Goal: Task Accomplishment & Management: Use online tool/utility

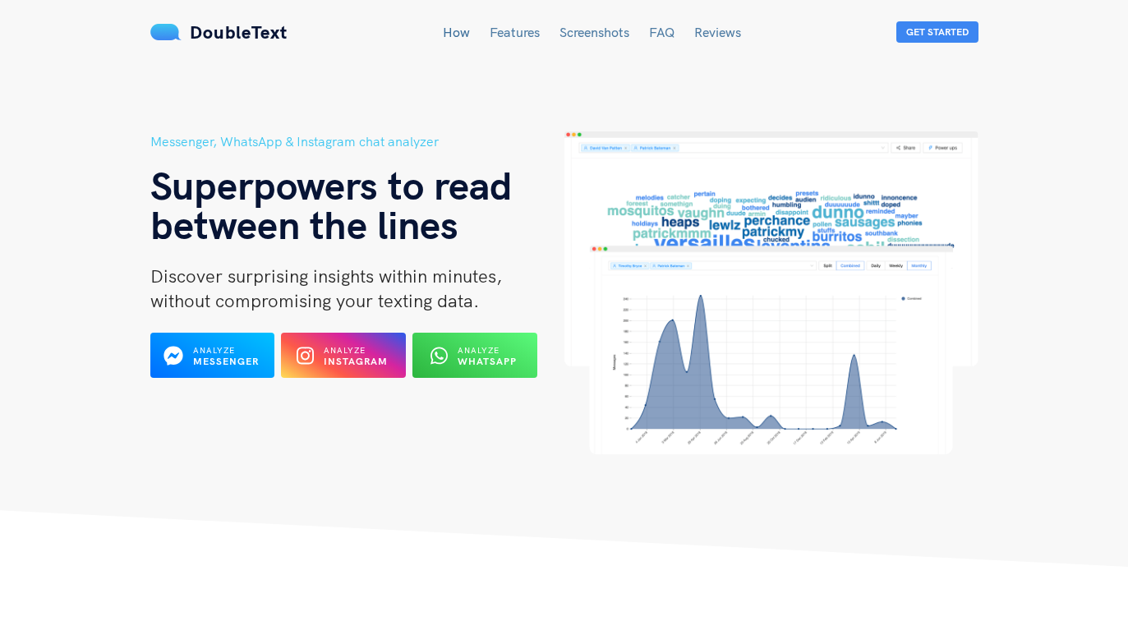
click at [743, 219] on img at bounding box center [771, 292] width 414 height 323
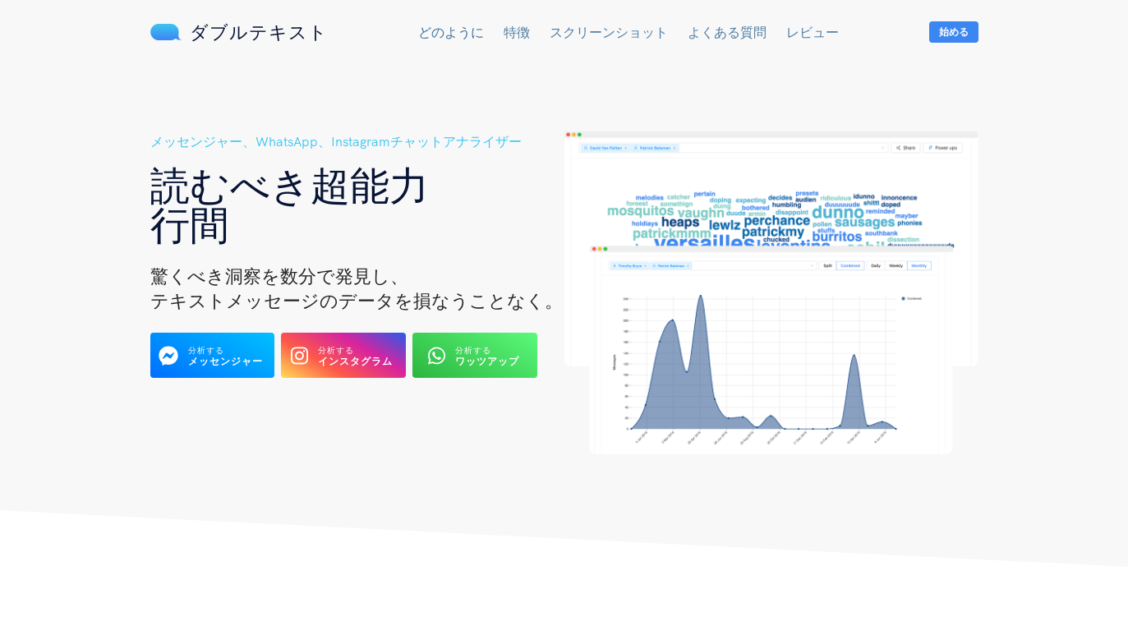
click at [511, 36] on link "特徴" at bounding box center [517, 32] width 26 height 16
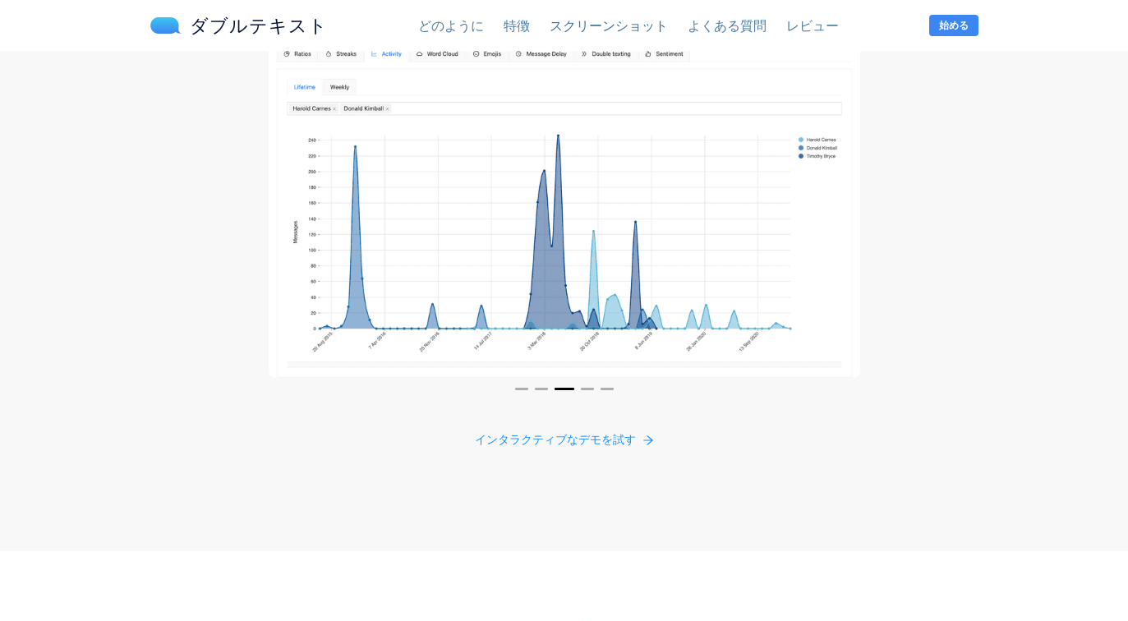
scroll to position [3118, 0]
click at [589, 390] on button "4" at bounding box center [587, 389] width 13 height 2
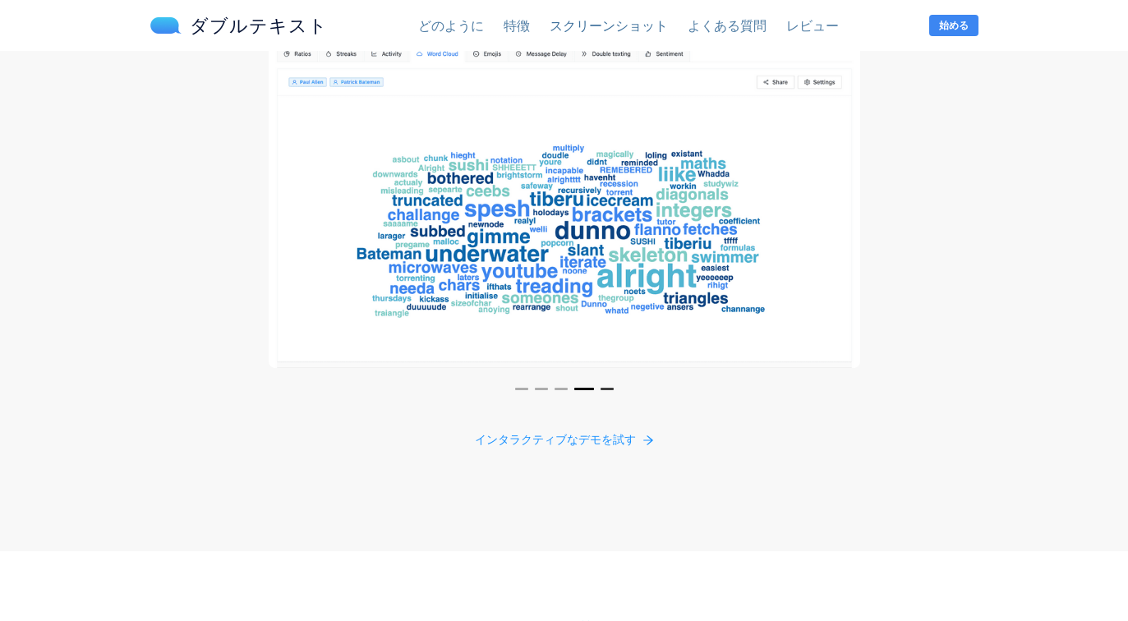
click at [606, 389] on button "5" at bounding box center [607, 389] width 13 height 2
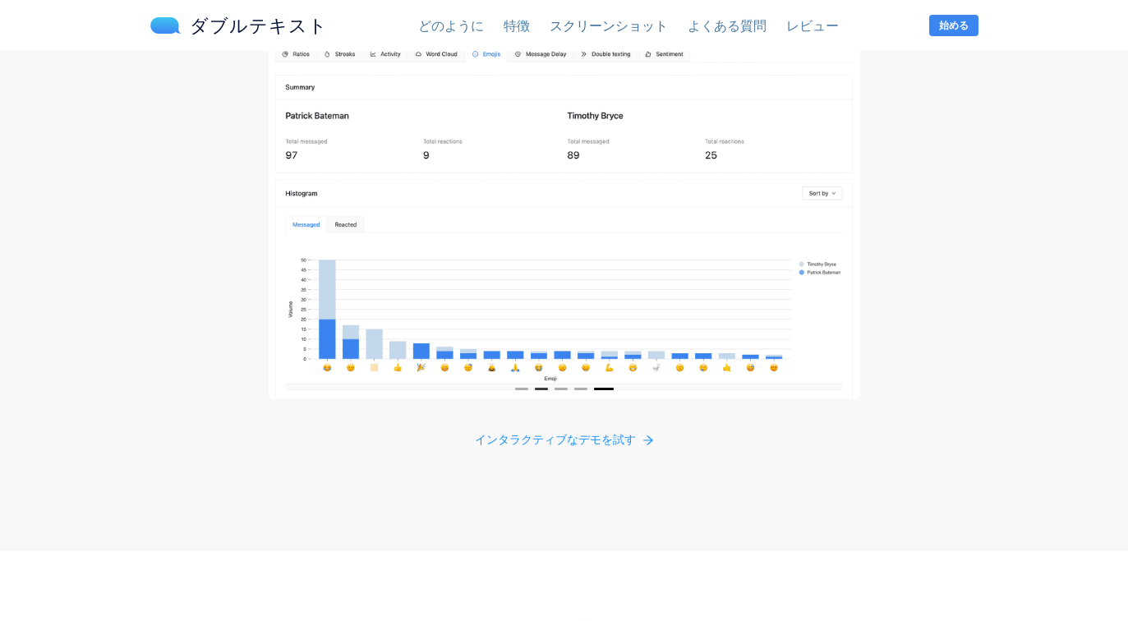
click at [538, 390] on button "2" at bounding box center [541, 389] width 13 height 2
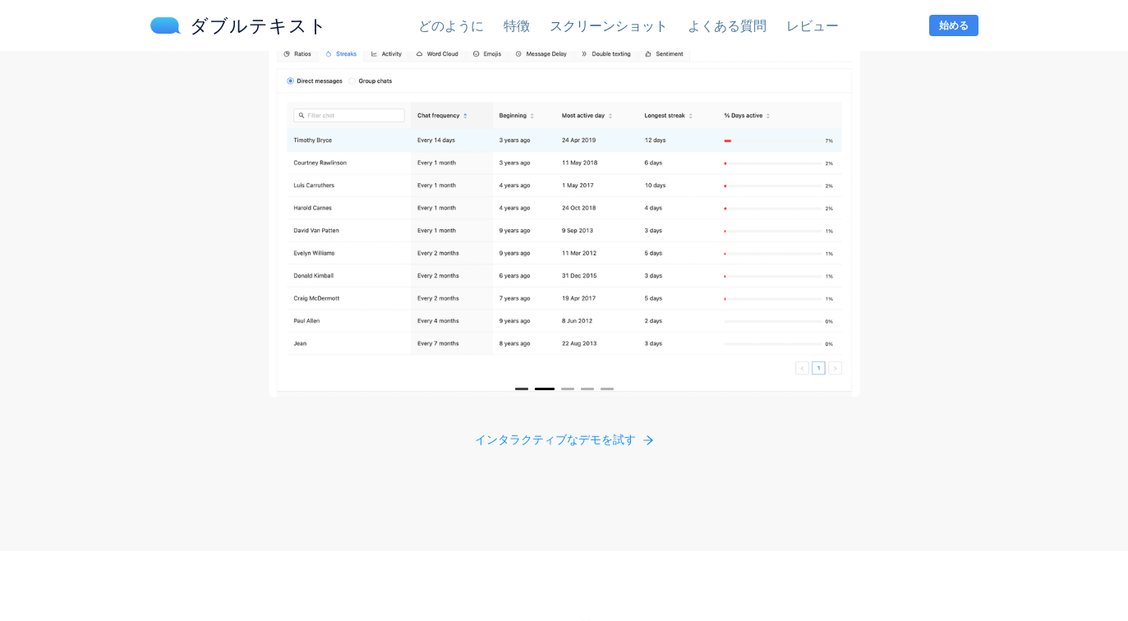
click at [518, 389] on button "1" at bounding box center [521, 389] width 13 height 2
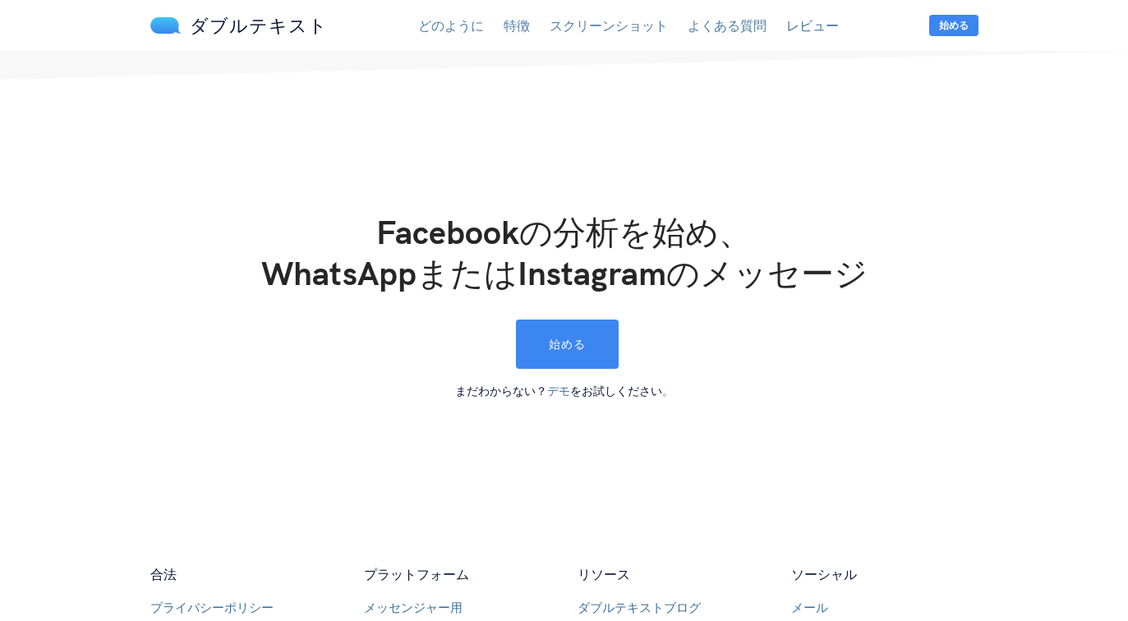
scroll to position [4457, 0]
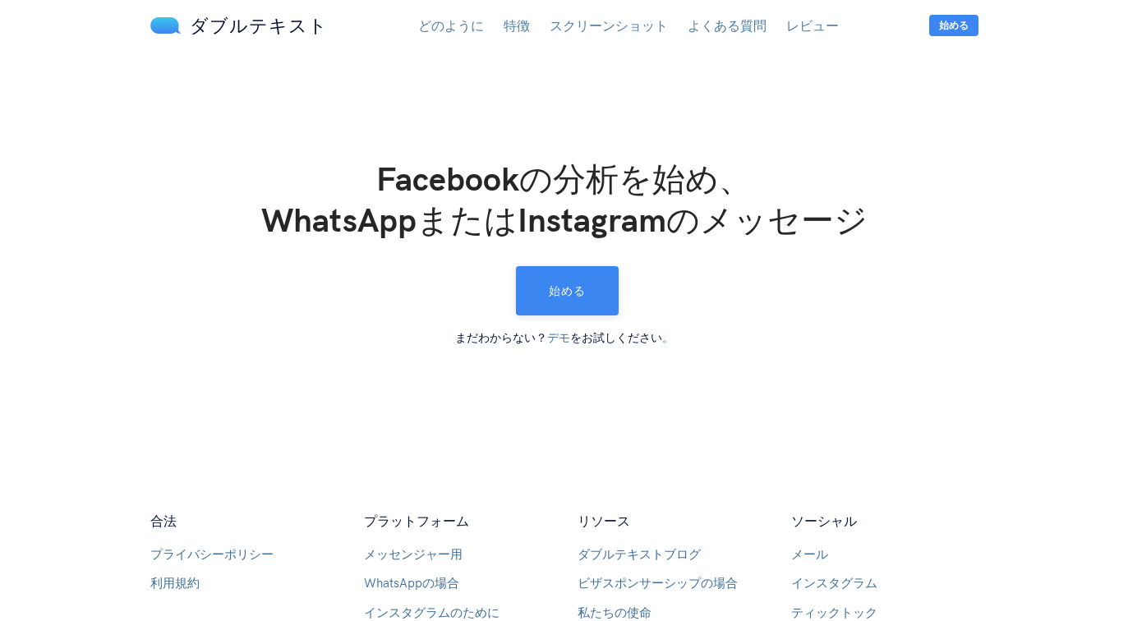
click at [581, 298] on button "始める" at bounding box center [567, 290] width 103 height 49
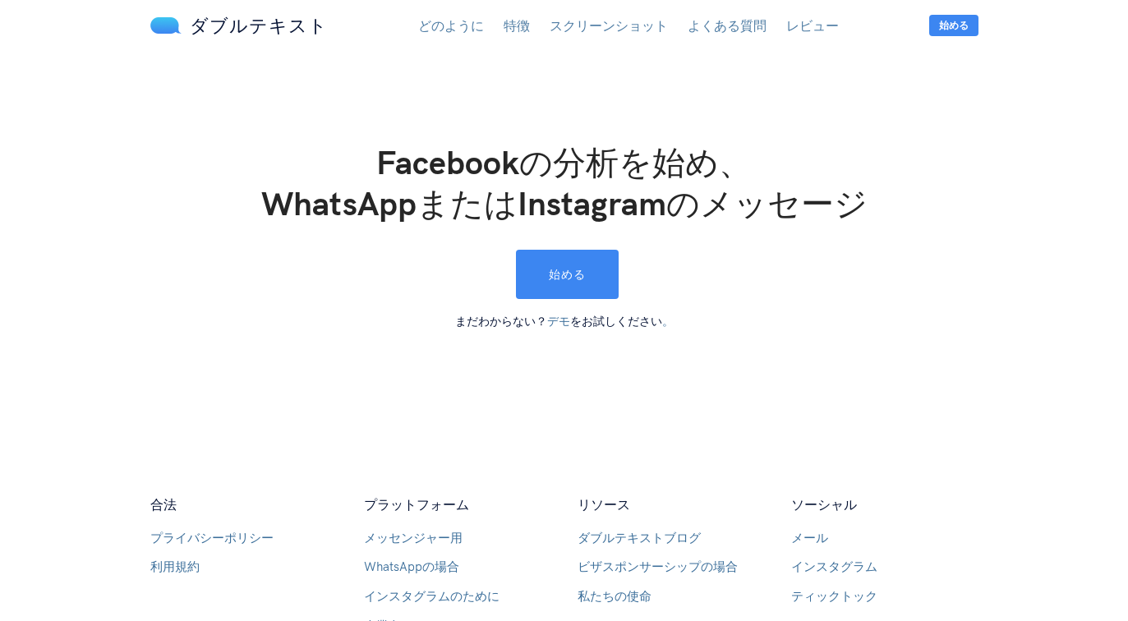
scroll to position [4475, 0]
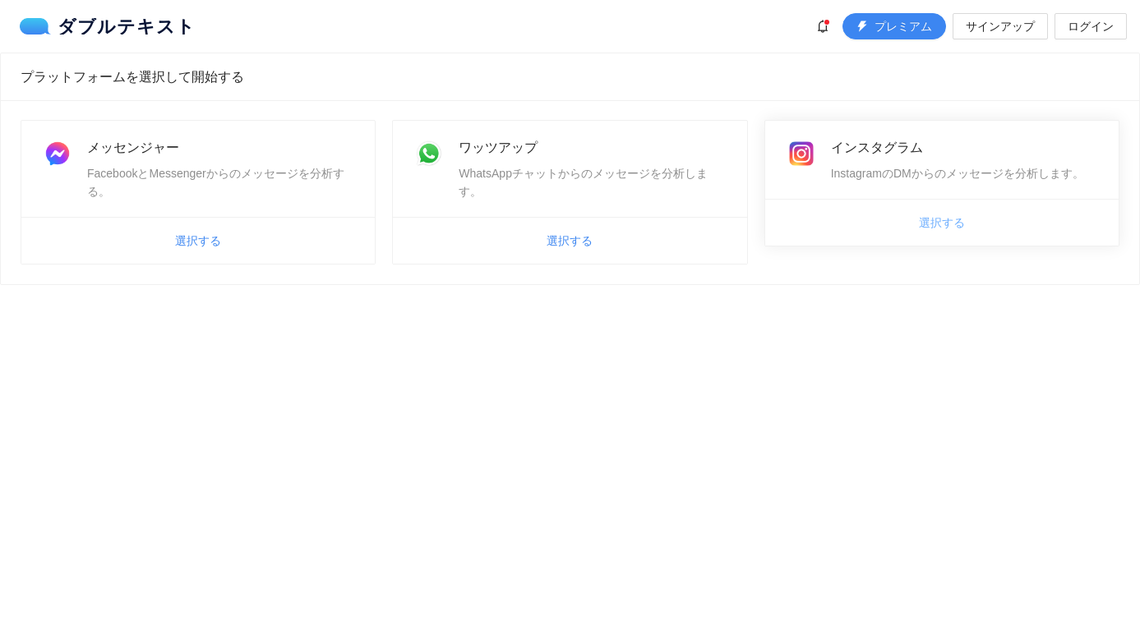
click at [938, 230] on span "選択する" at bounding box center [942, 223] width 46 height 18
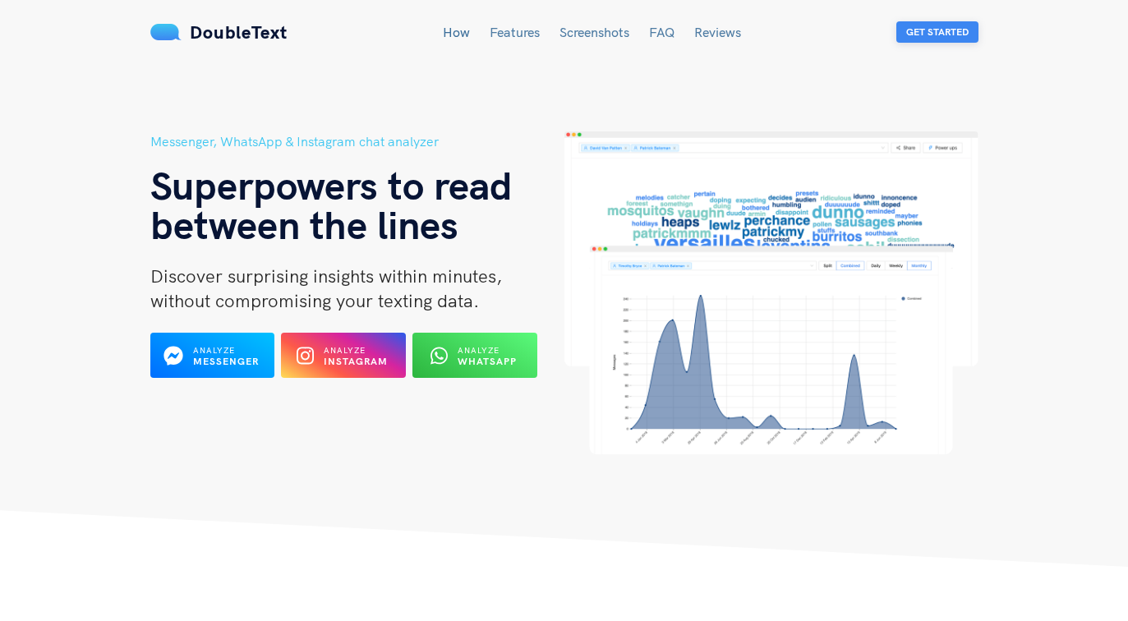
click at [923, 36] on button "Get Started" at bounding box center [937, 31] width 82 height 21
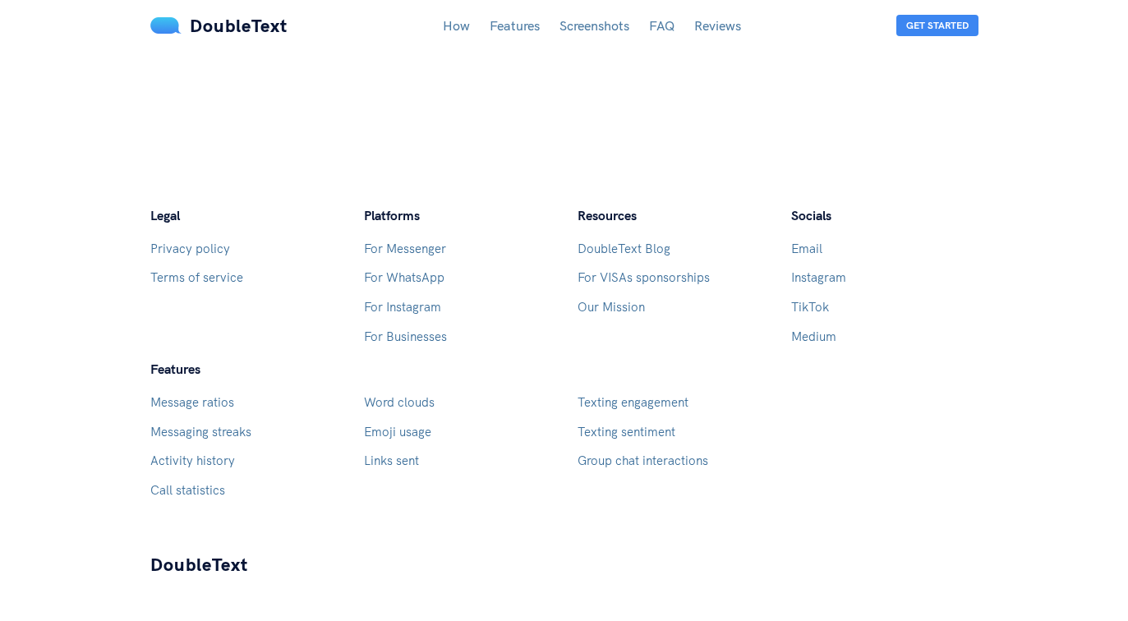
scroll to position [4725, 0]
